Goal: Task Accomplishment & Management: Complete application form

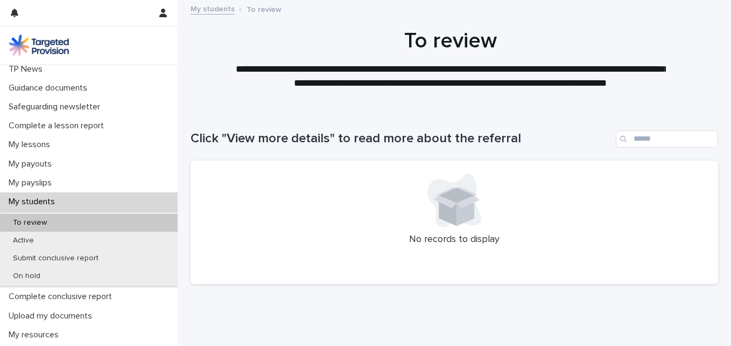
scroll to position [80, 0]
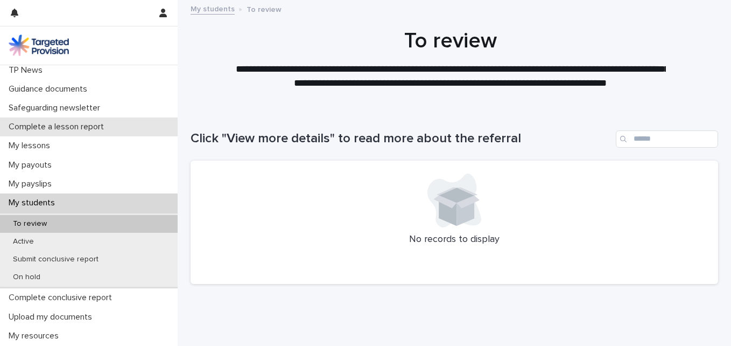
click at [81, 123] on p "Complete a lesson report" at bounding box center [58, 127] width 108 height 10
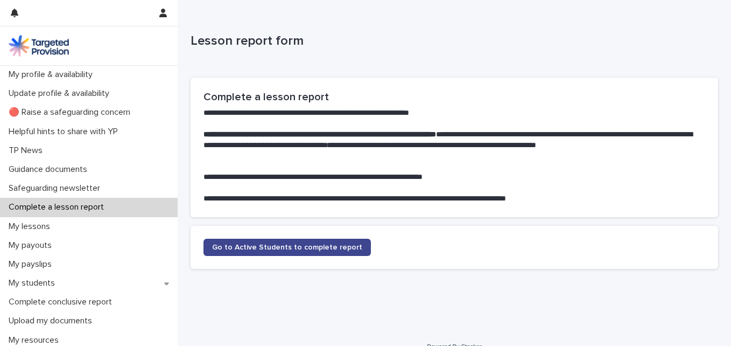
click at [280, 251] on link "Go to Active Students to complete report" at bounding box center [286, 246] width 167 height 17
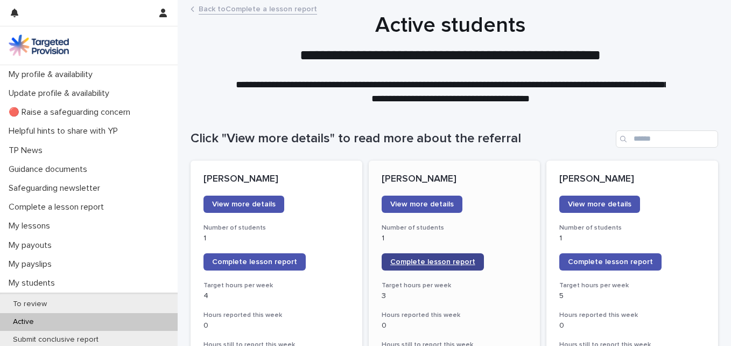
click at [412, 261] on span "Complete lesson report" at bounding box center [432, 262] width 85 height 8
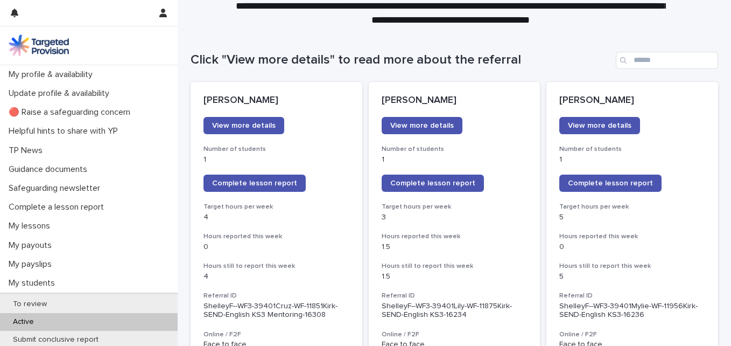
scroll to position [104, 0]
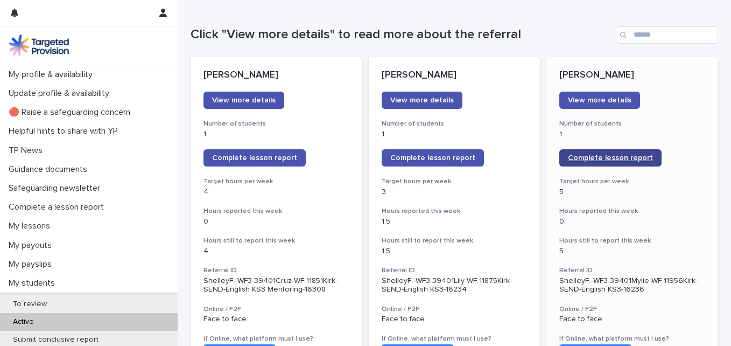
click at [574, 152] on link "Complete lesson report" at bounding box center [610, 157] width 102 height 17
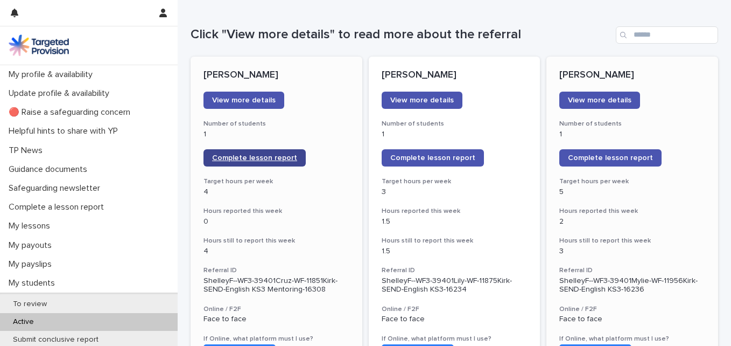
click at [216, 158] on span "Complete lesson report" at bounding box center [254, 158] width 85 height 8
